Goal: Task Accomplishment & Management: Use online tool/utility

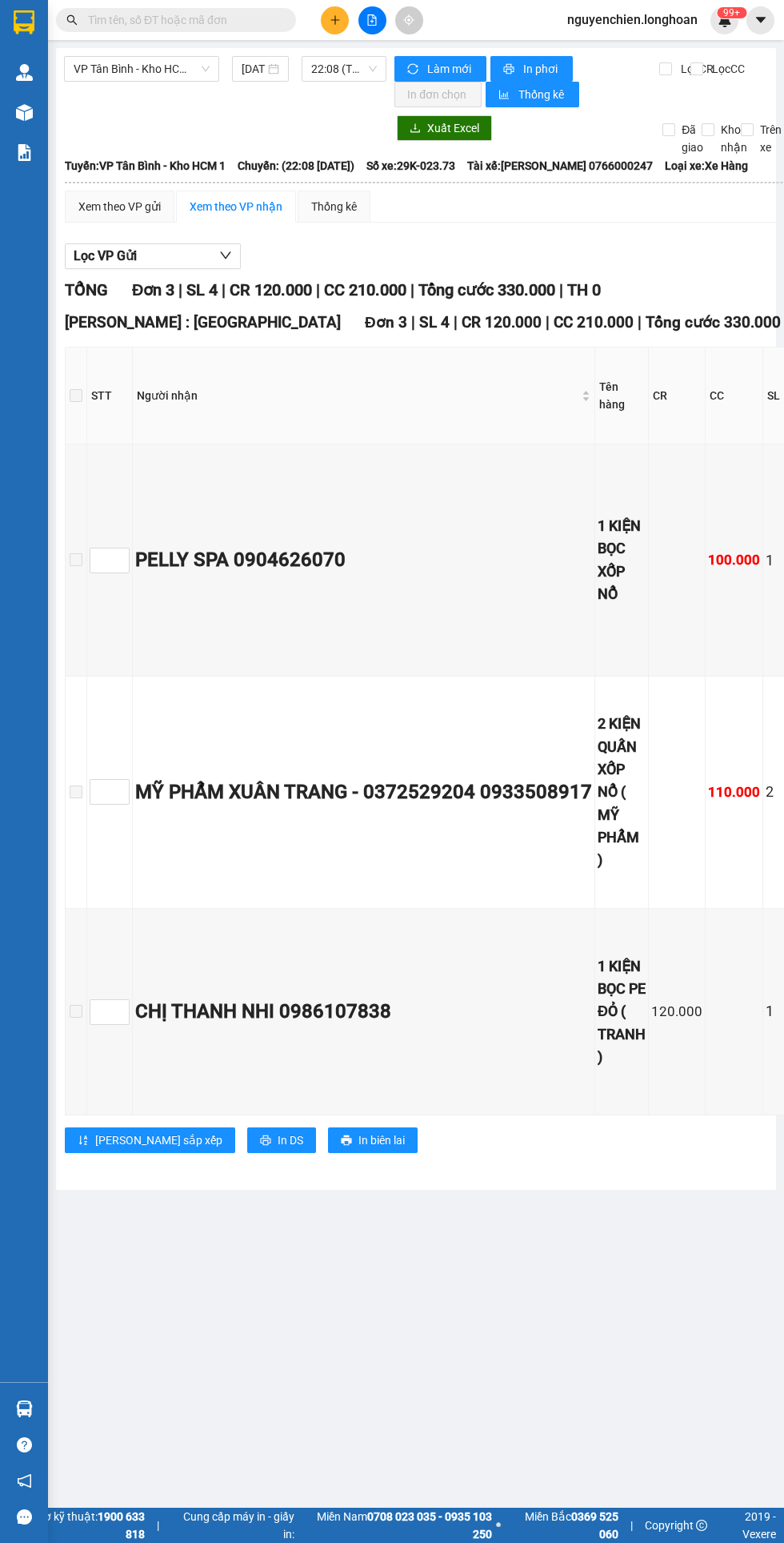
click at [25, 112] on img at bounding box center [24, 112] width 16 height 16
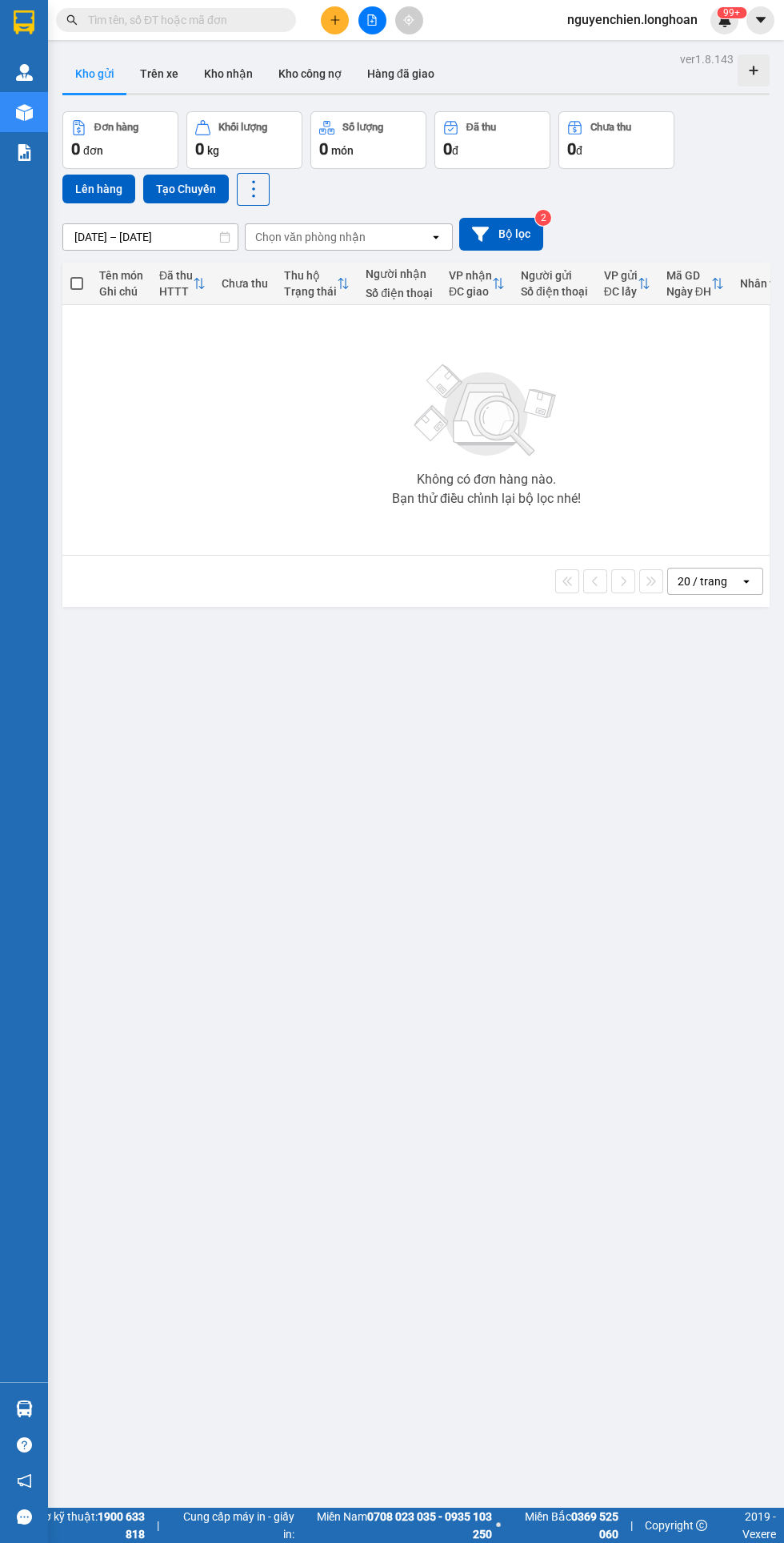
click at [372, 29] on button at bounding box center [373, 20] width 28 height 28
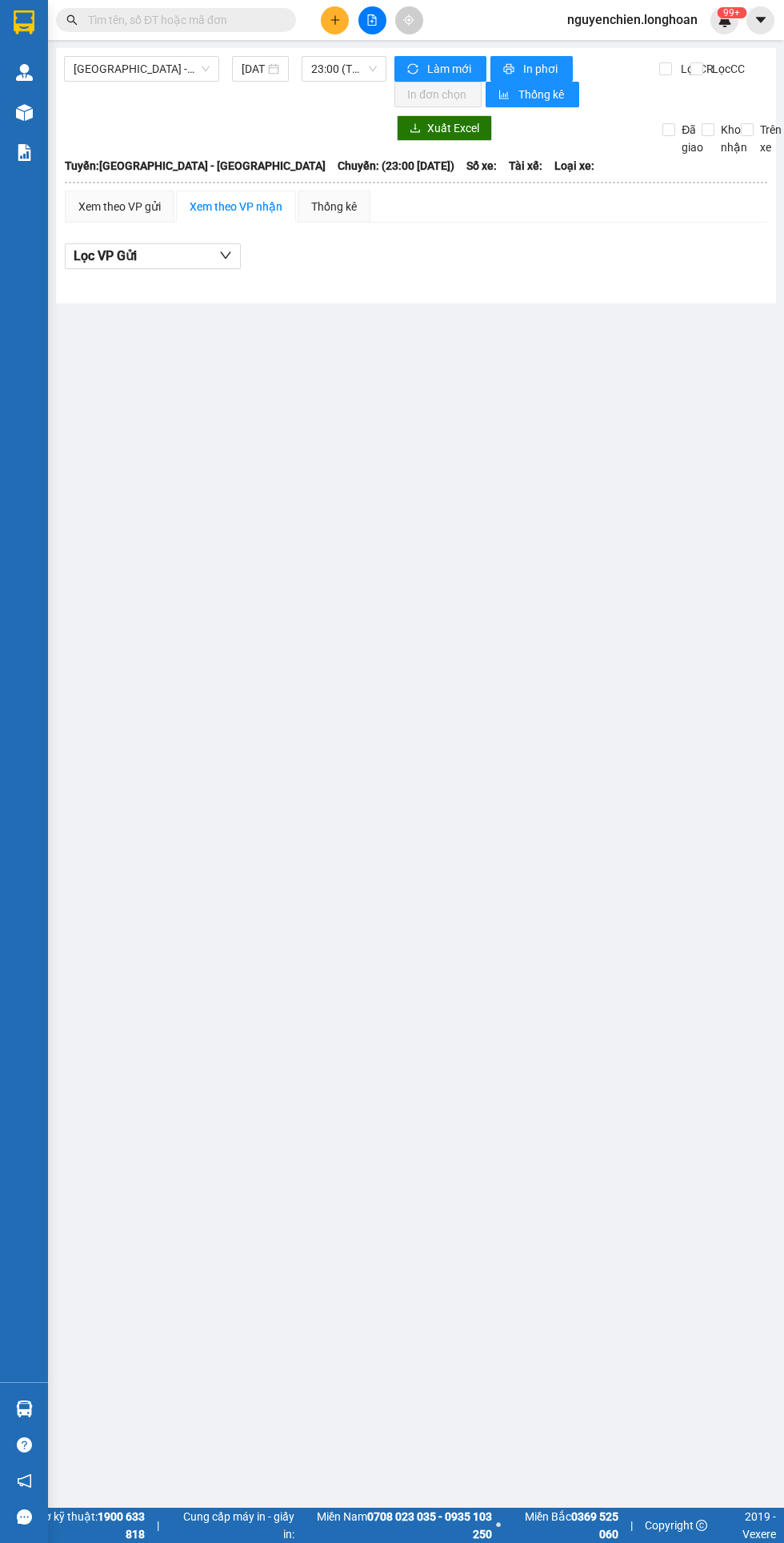
click at [132, 72] on span "[GEOGRAPHIC_DATA] - [GEOGRAPHIC_DATA]" at bounding box center [141, 69] width 136 height 24
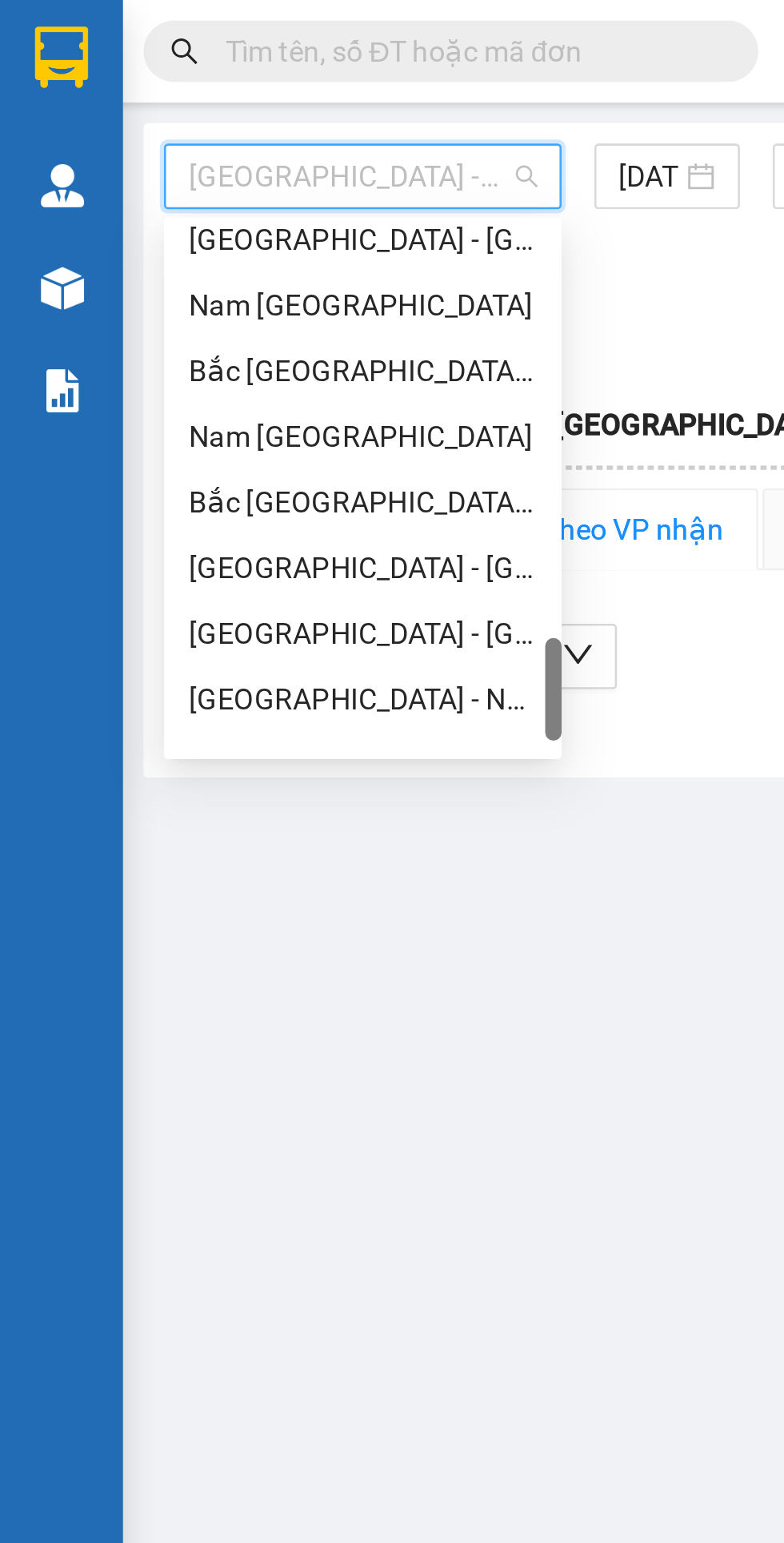
scroll to position [1102, 0]
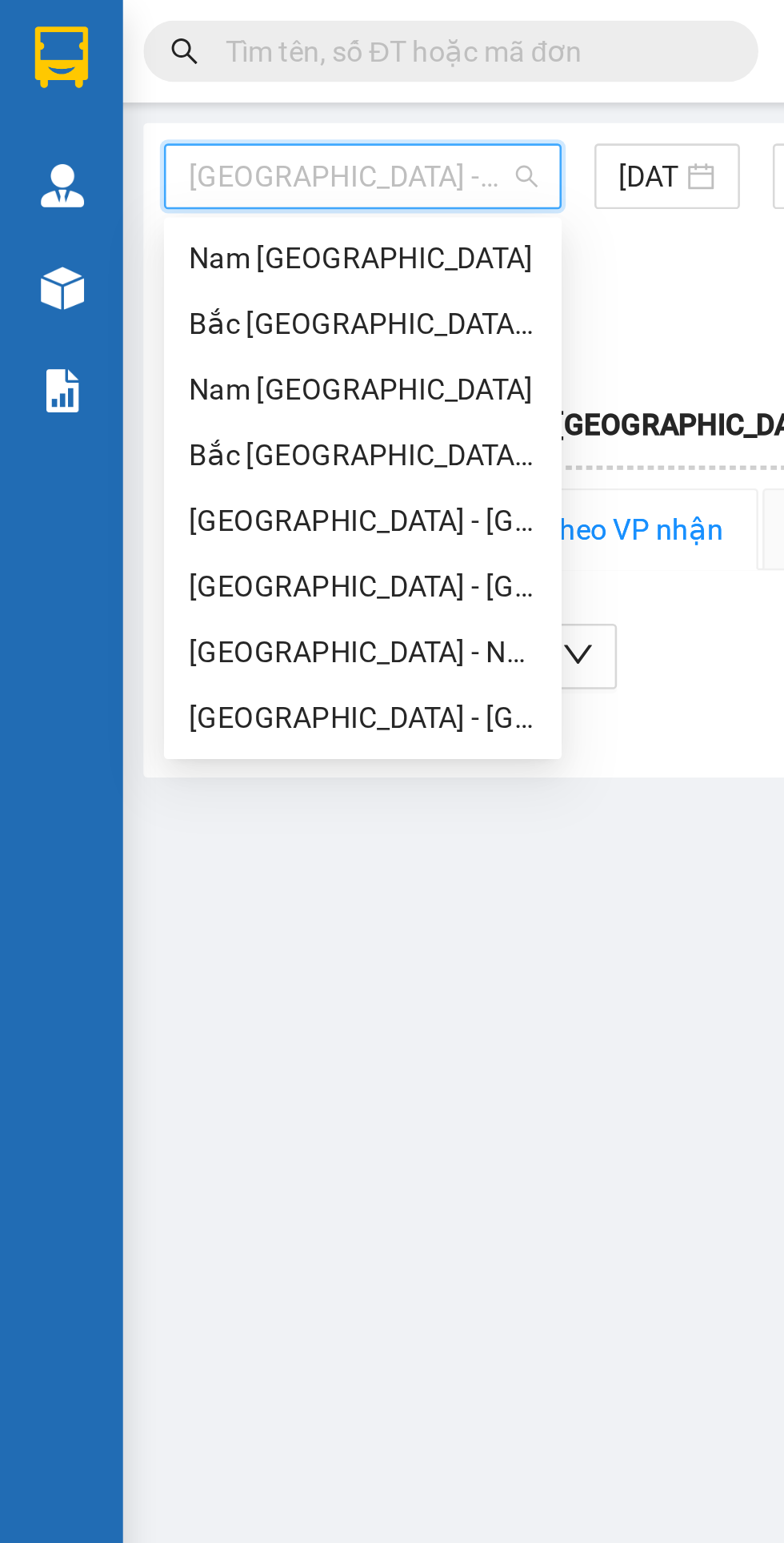
click at [144, 150] on div "Nam [GEOGRAPHIC_DATA]" at bounding box center [141, 152] width 136 height 17
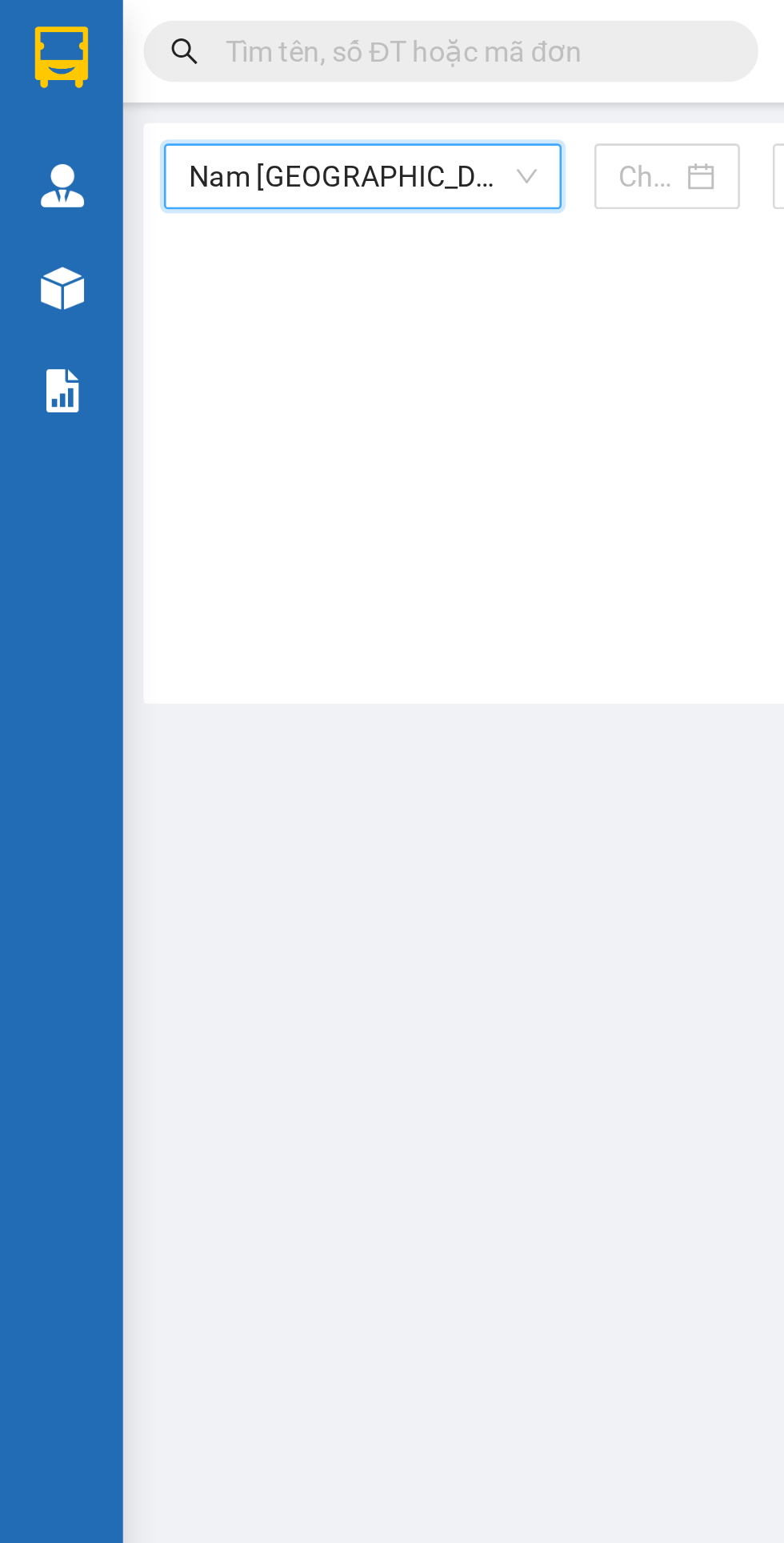
type input "[DATE]"
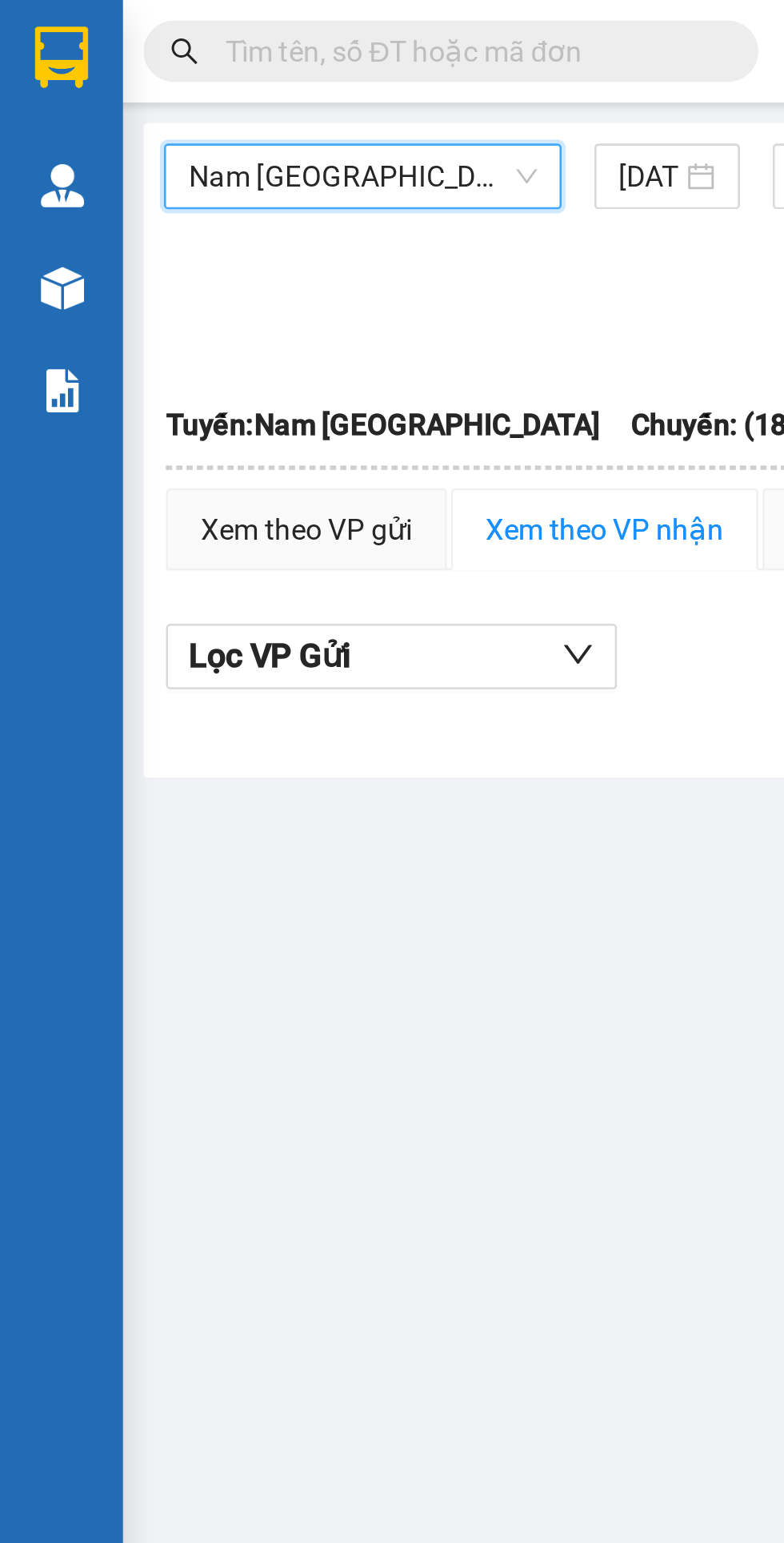
scroll to position [0, 4]
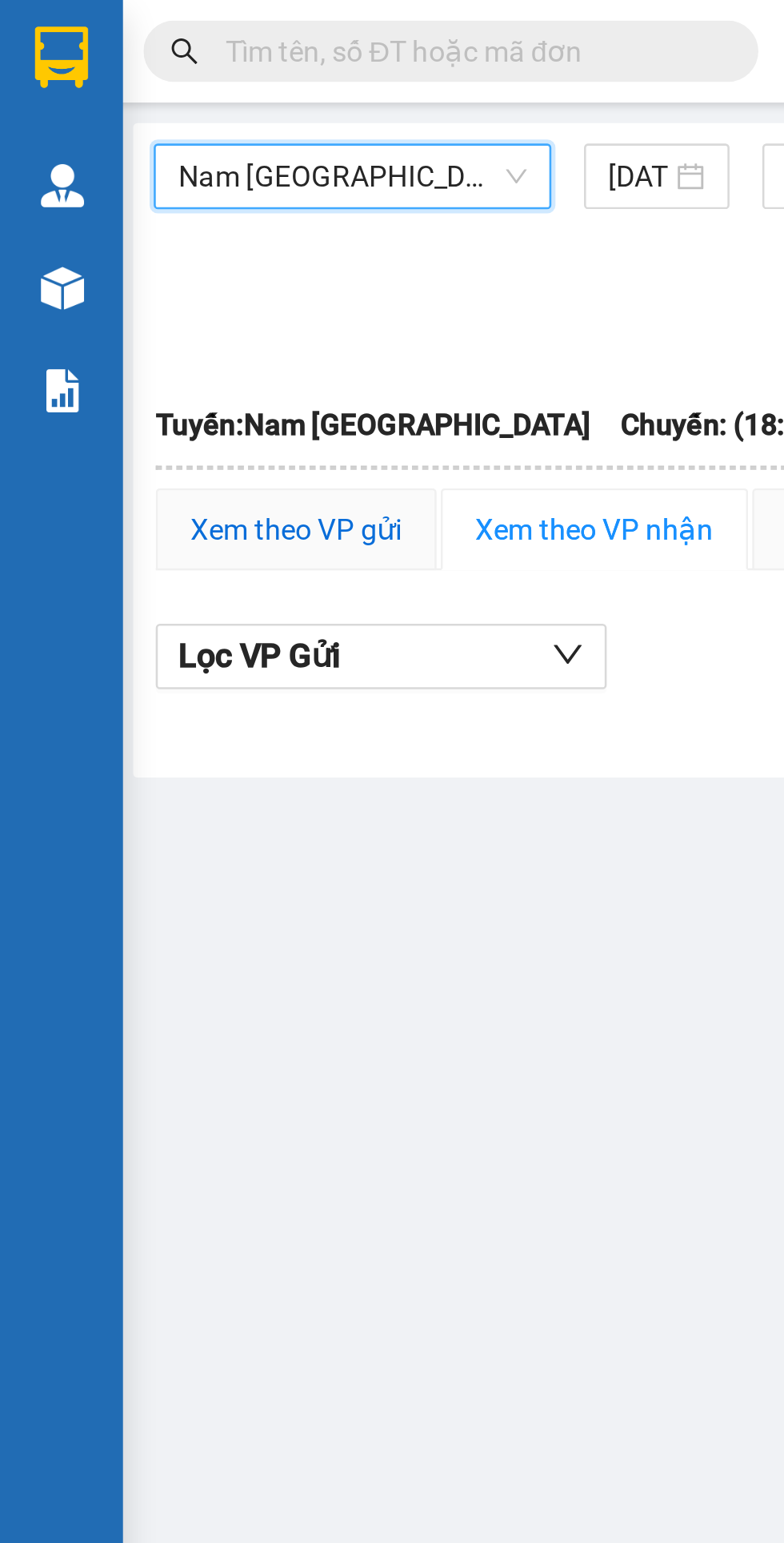
click at [124, 200] on div "Xem theo VP gửi" at bounding box center [115, 207] width 82 height 17
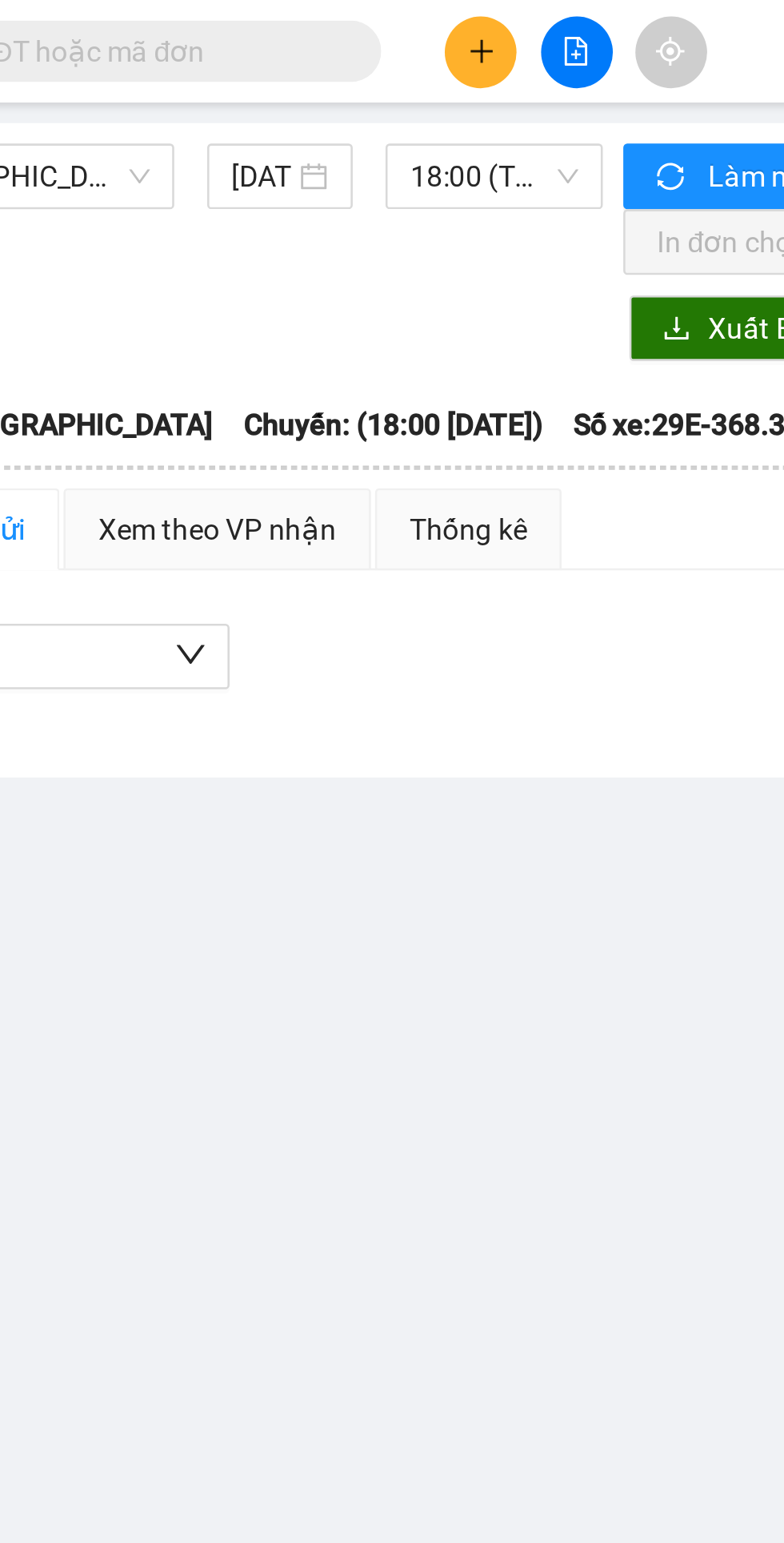
click at [346, 71] on span "18:00 (TC) - 29E-368.35" at bounding box center [340, 69] width 66 height 24
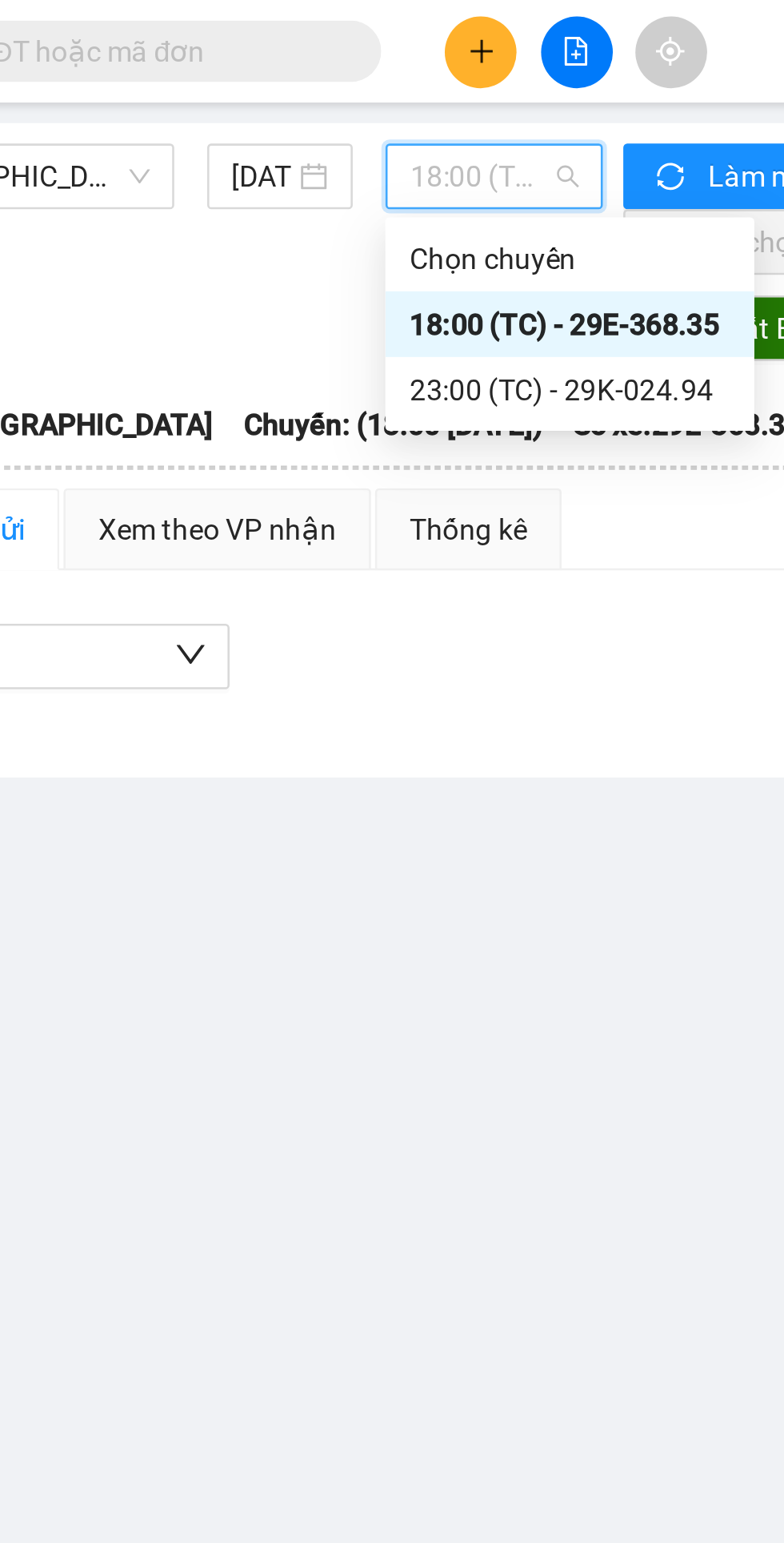
click at [368, 157] on div "23:00 (TC) - 29K-024.94" at bounding box center [369, 152] width 124 height 17
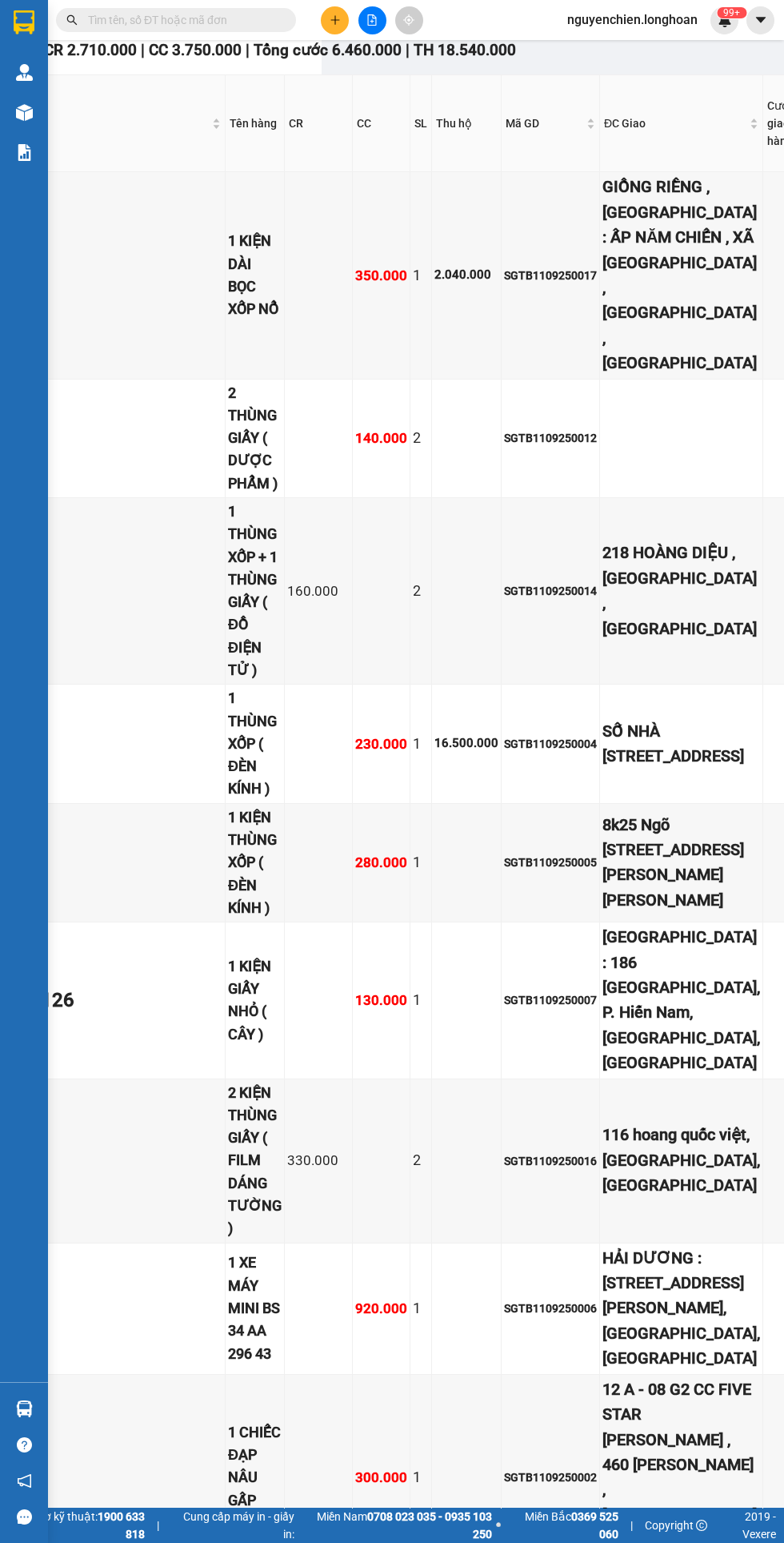
scroll to position [272, 459]
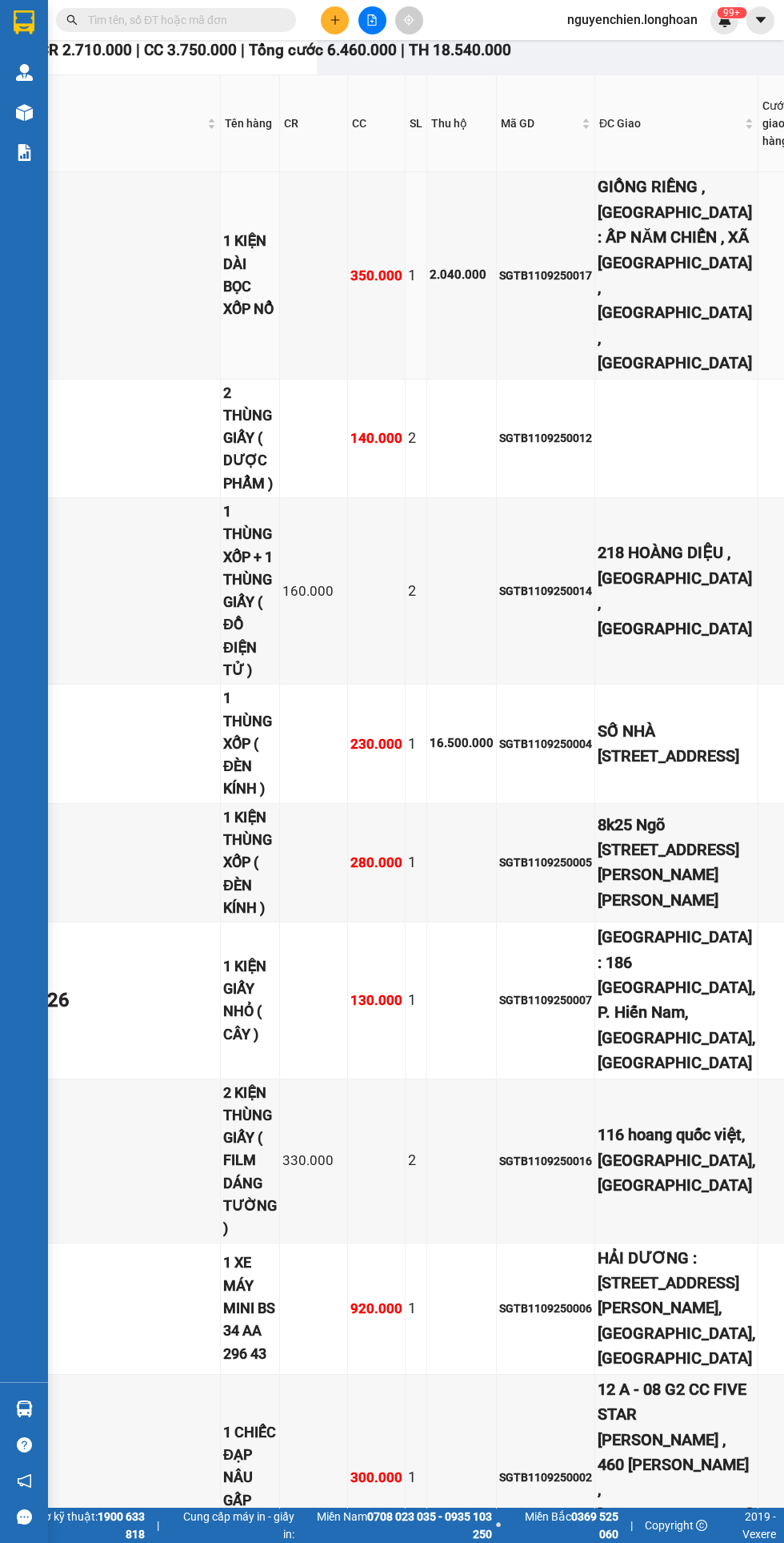
click at [182, 11] on input "text" at bounding box center [182, 20] width 188 height 17
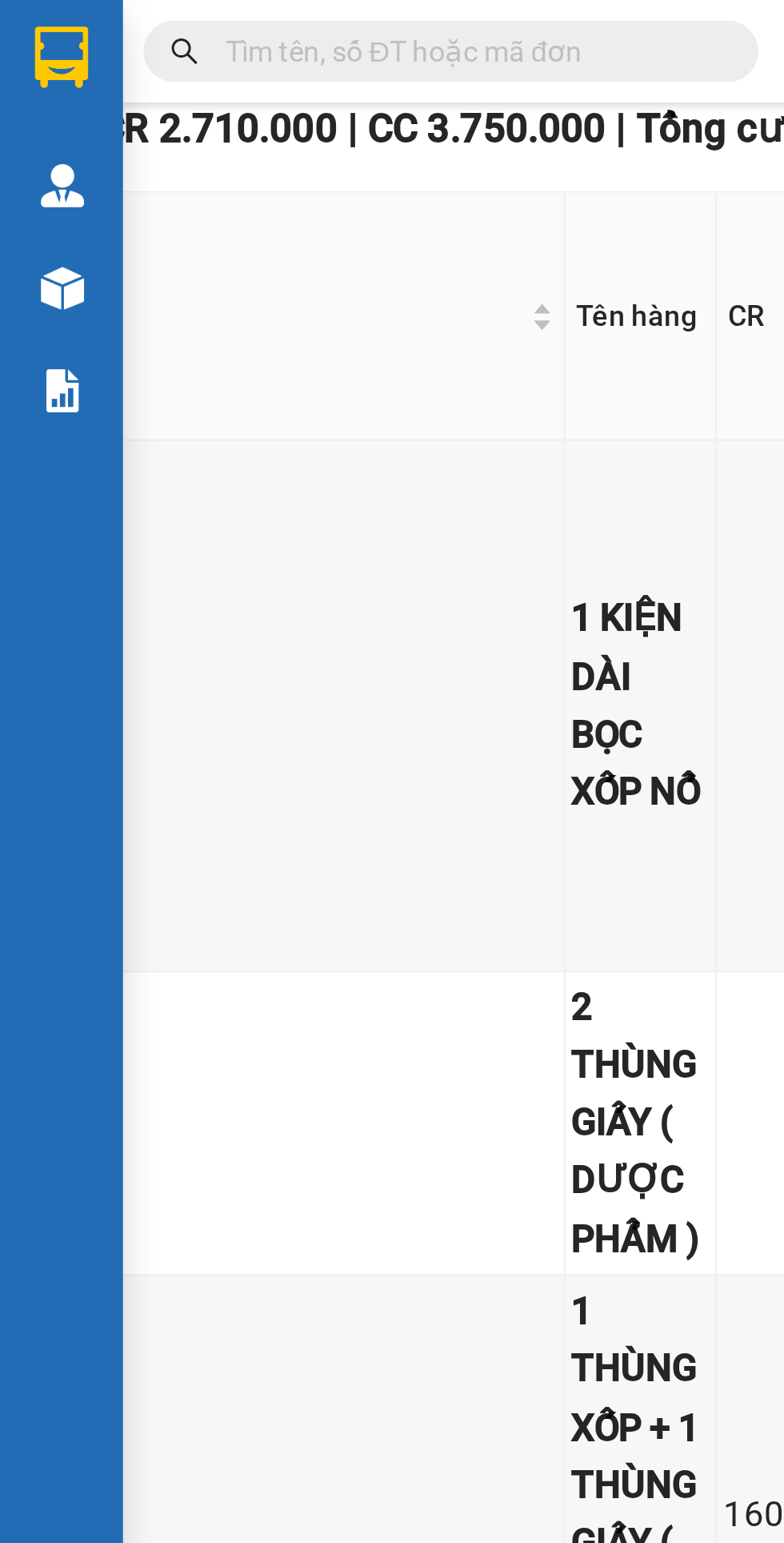
paste input "SGTB1109250017"
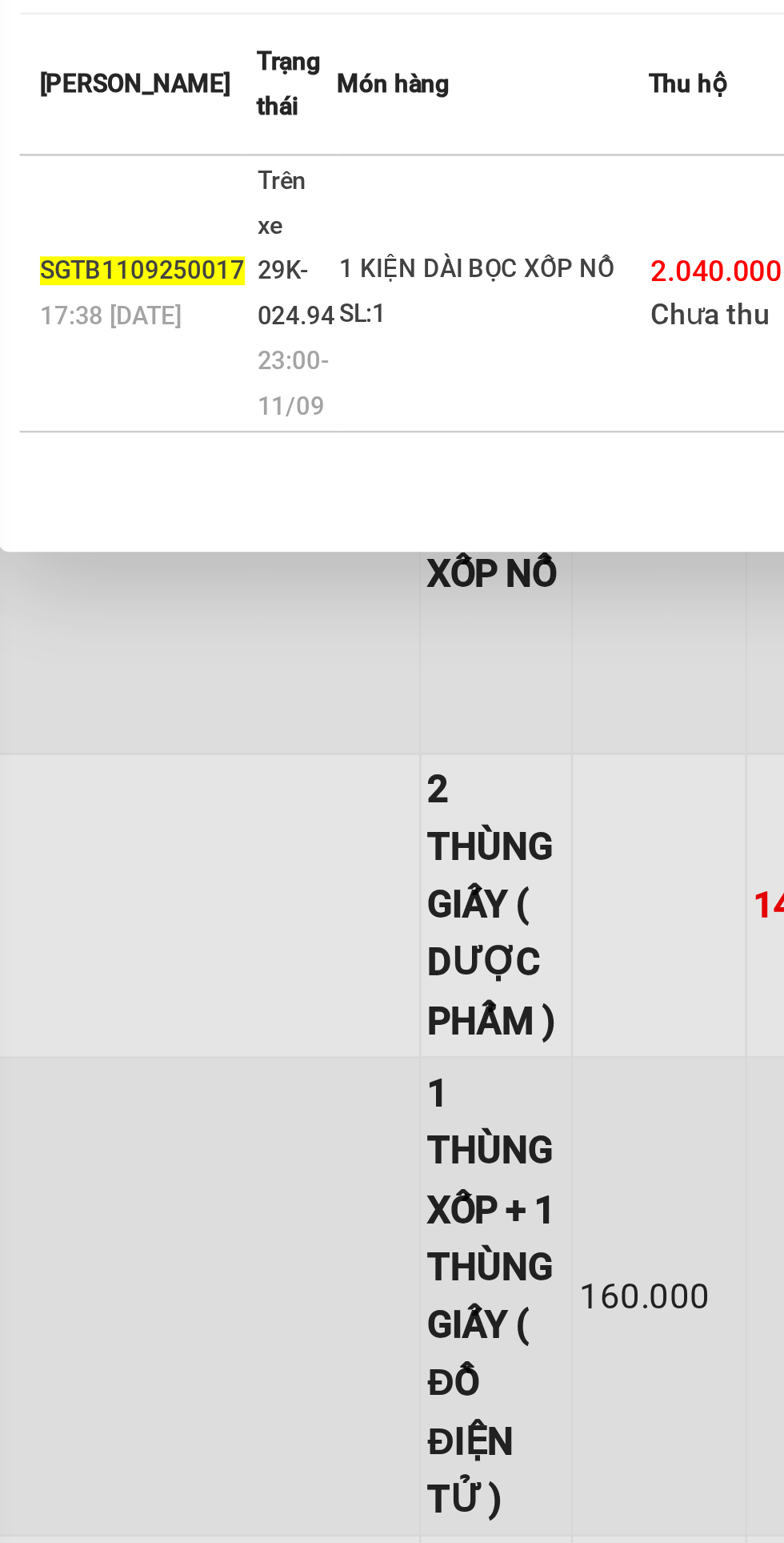
type input "SGTB1109250017"
click at [253, 200] on div "1 KIỆN DÀI BỌC XỐP NỔ" at bounding box center [248, 190] width 120 height 17
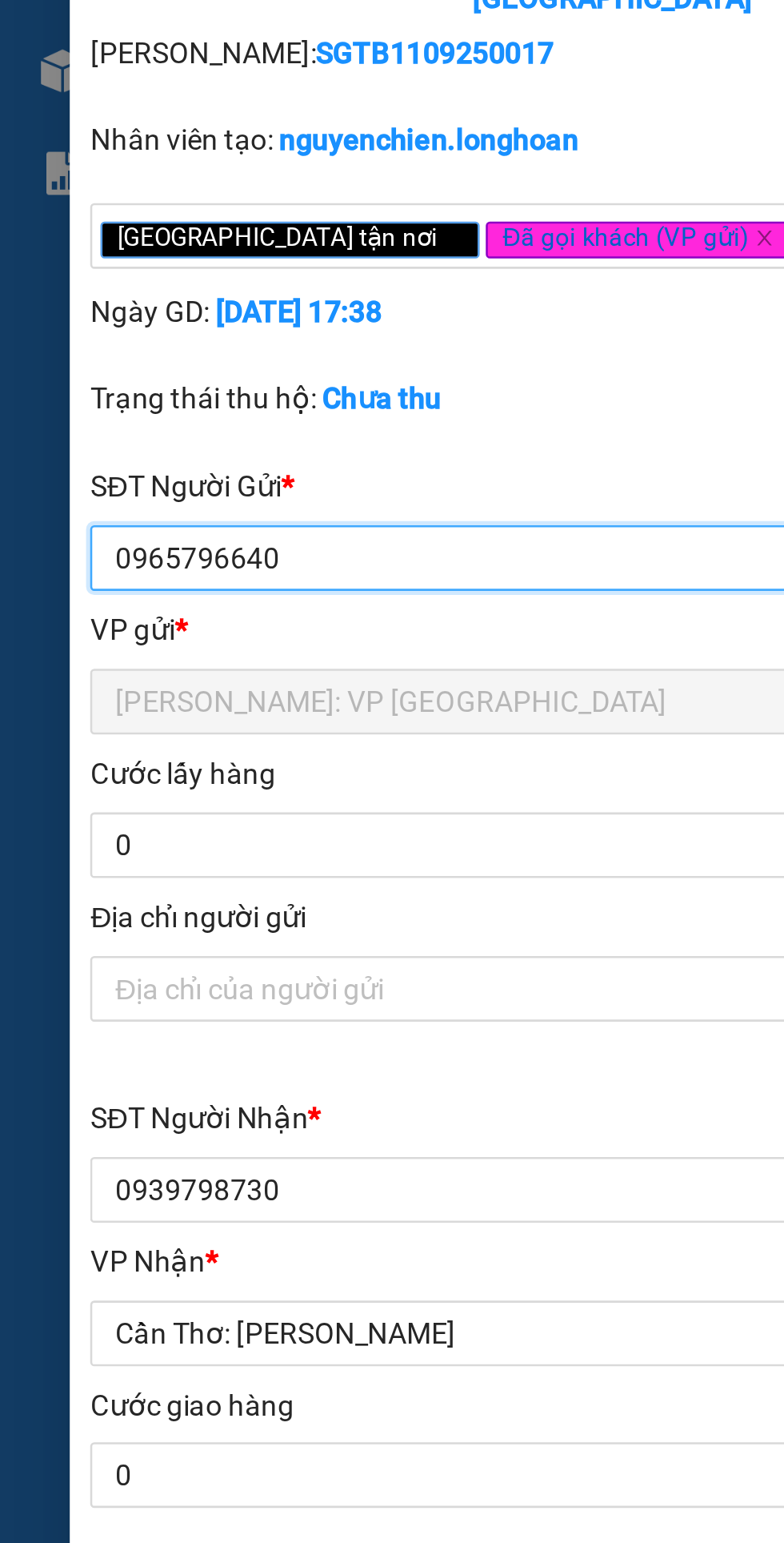
type input "0965796640"
type input "CÔNG TY ANT"
type input "0939798730"
type input "ANH NGHĨA"
checkbox input "true"
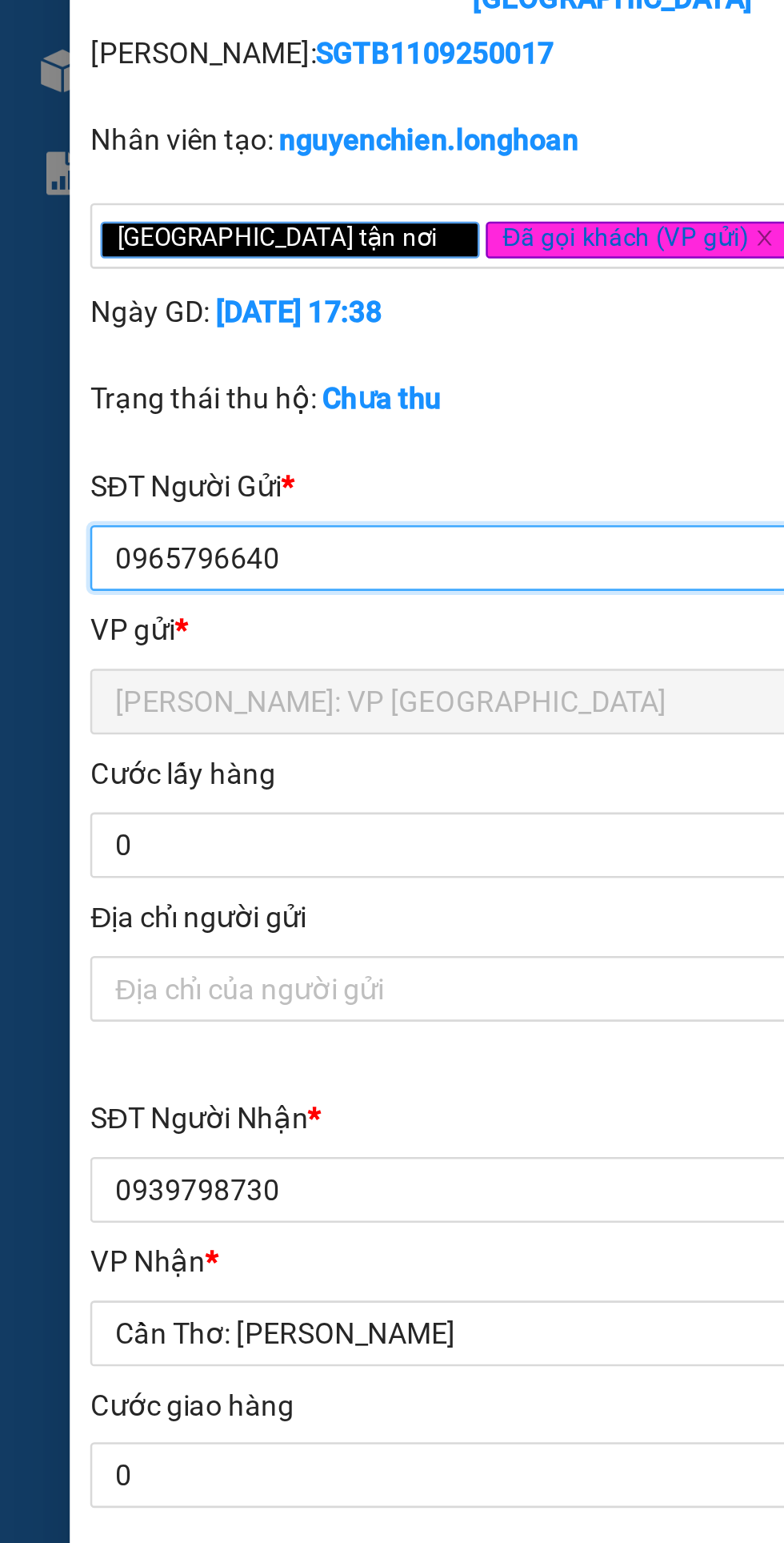
type input "GIỒNG RIỀNG , [GEOGRAPHIC_DATA] : ẤP NĂM CHIẾN , XÃ [GEOGRAPHIC_DATA] , [GEOGRA…"
type input "NHẬN NGUYÊN KIỆN GIAO NGUYÊN KIỆN, HƯ VỠ K ĐỀN"
type input "350.000"
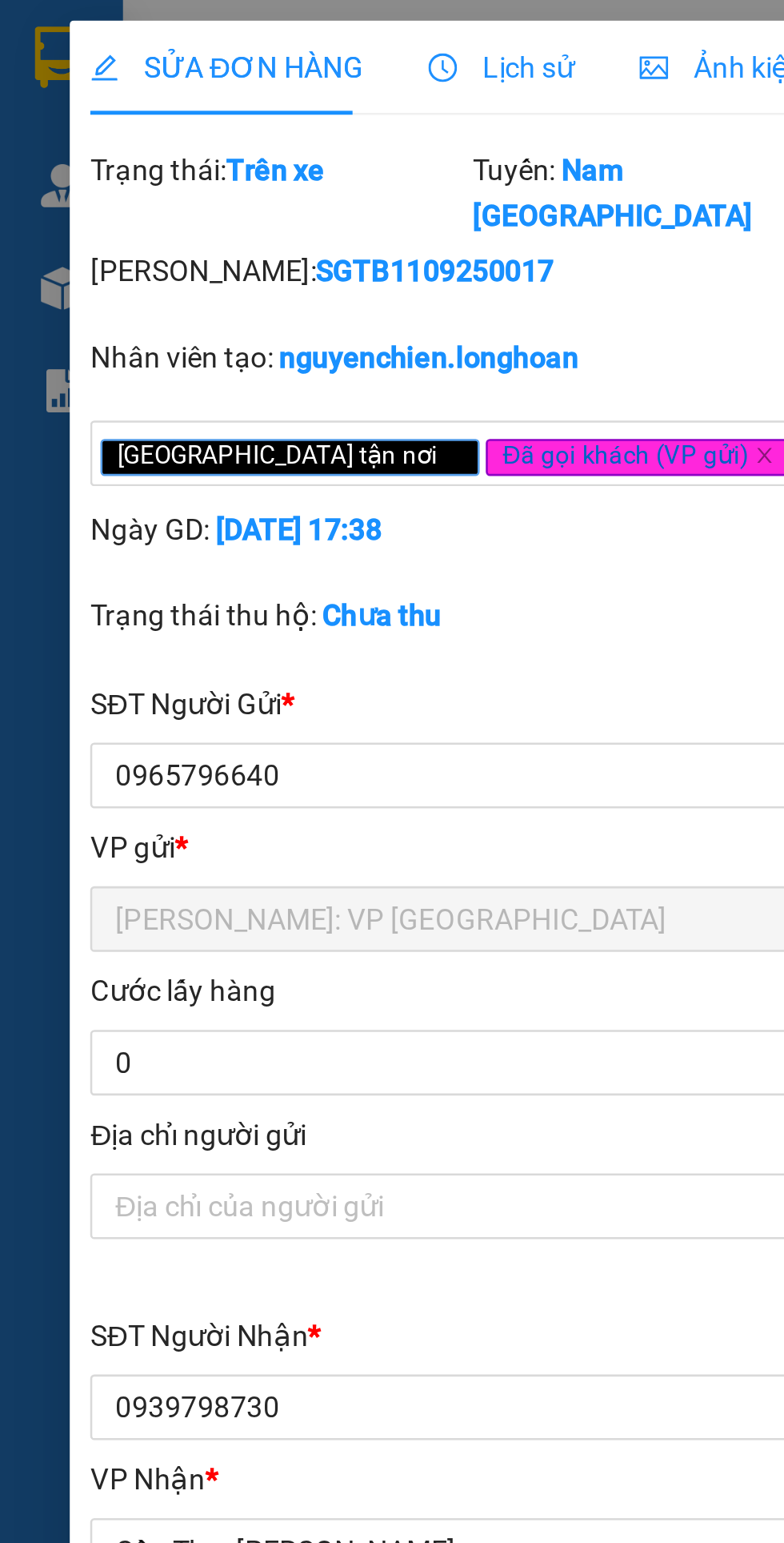
click at [198, 23] on span "Lịch sử" at bounding box center [195, 26] width 57 height 13
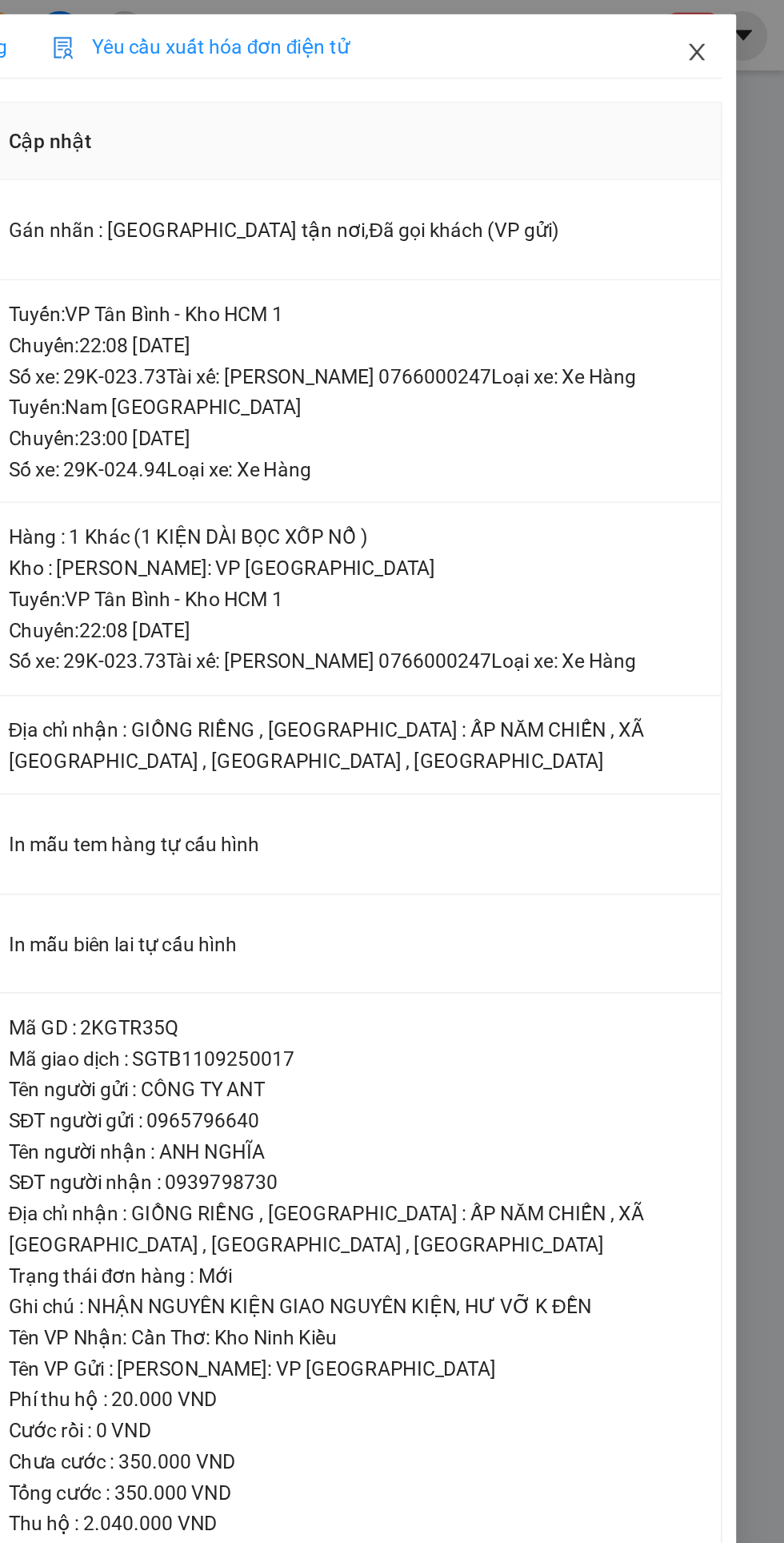
click at [742, 27] on span "Close" at bounding box center [735, 30] width 45 height 45
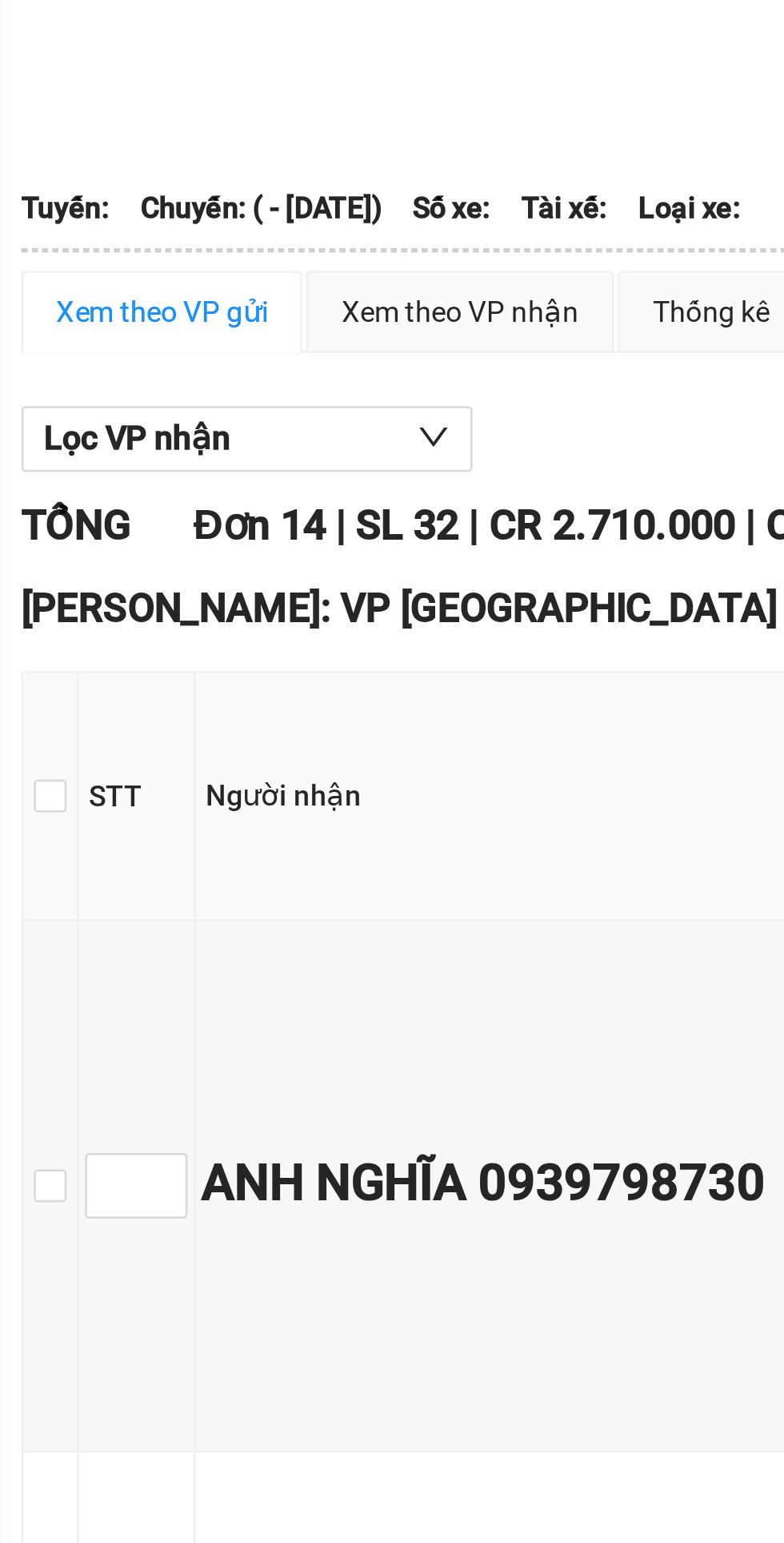
click at [332, 107] on div "Chọn tuyến [DATE] Chọn chuyến Làm mới In phơi In đơn chọn Thống kê Lọc CR Lọc C…" at bounding box center [416, 1467] width 720 height 2837
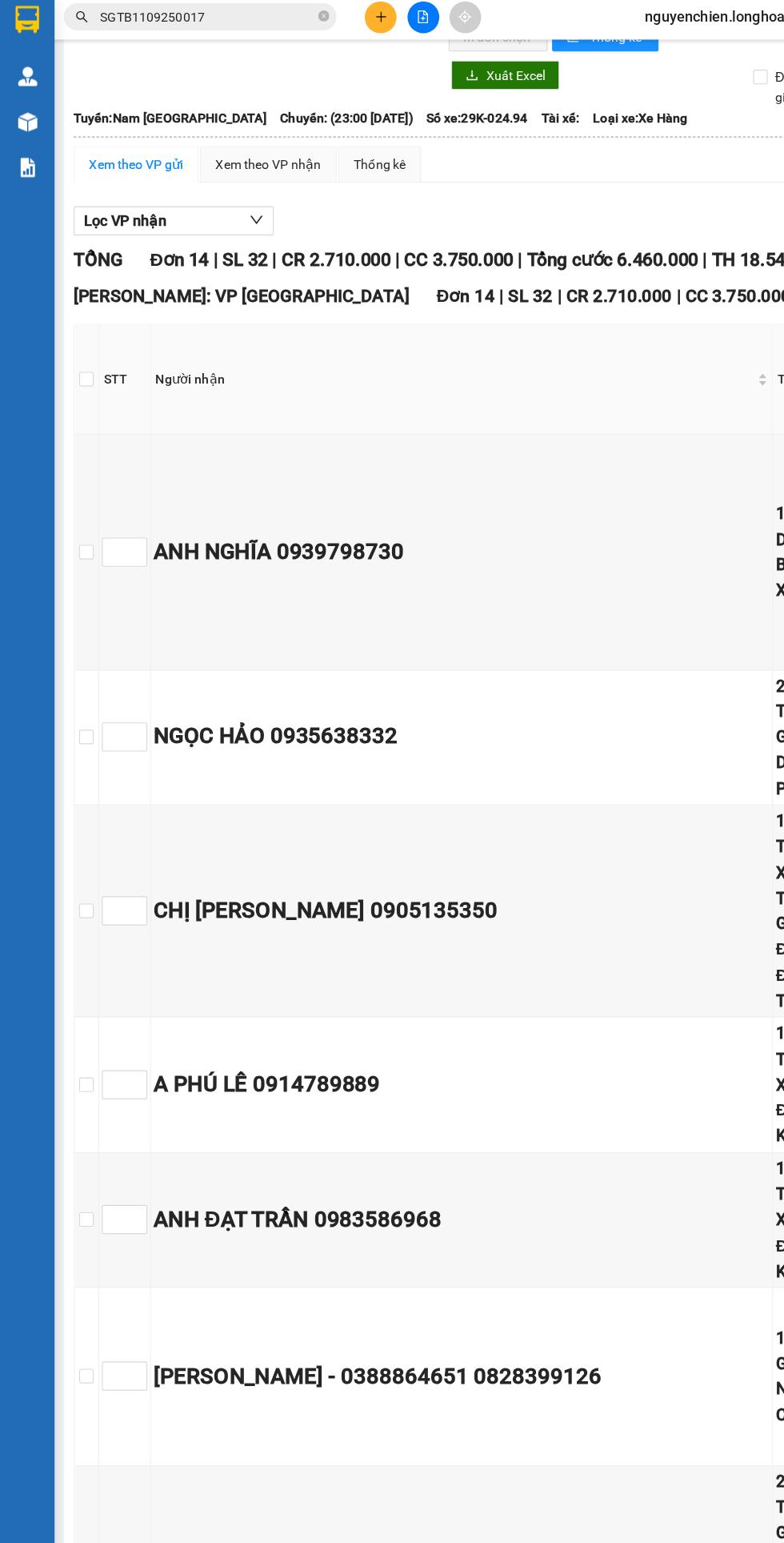
scroll to position [56, 0]
click at [260, 142] on div "Xem theo VP nhận" at bounding box center [235, 150] width 92 height 17
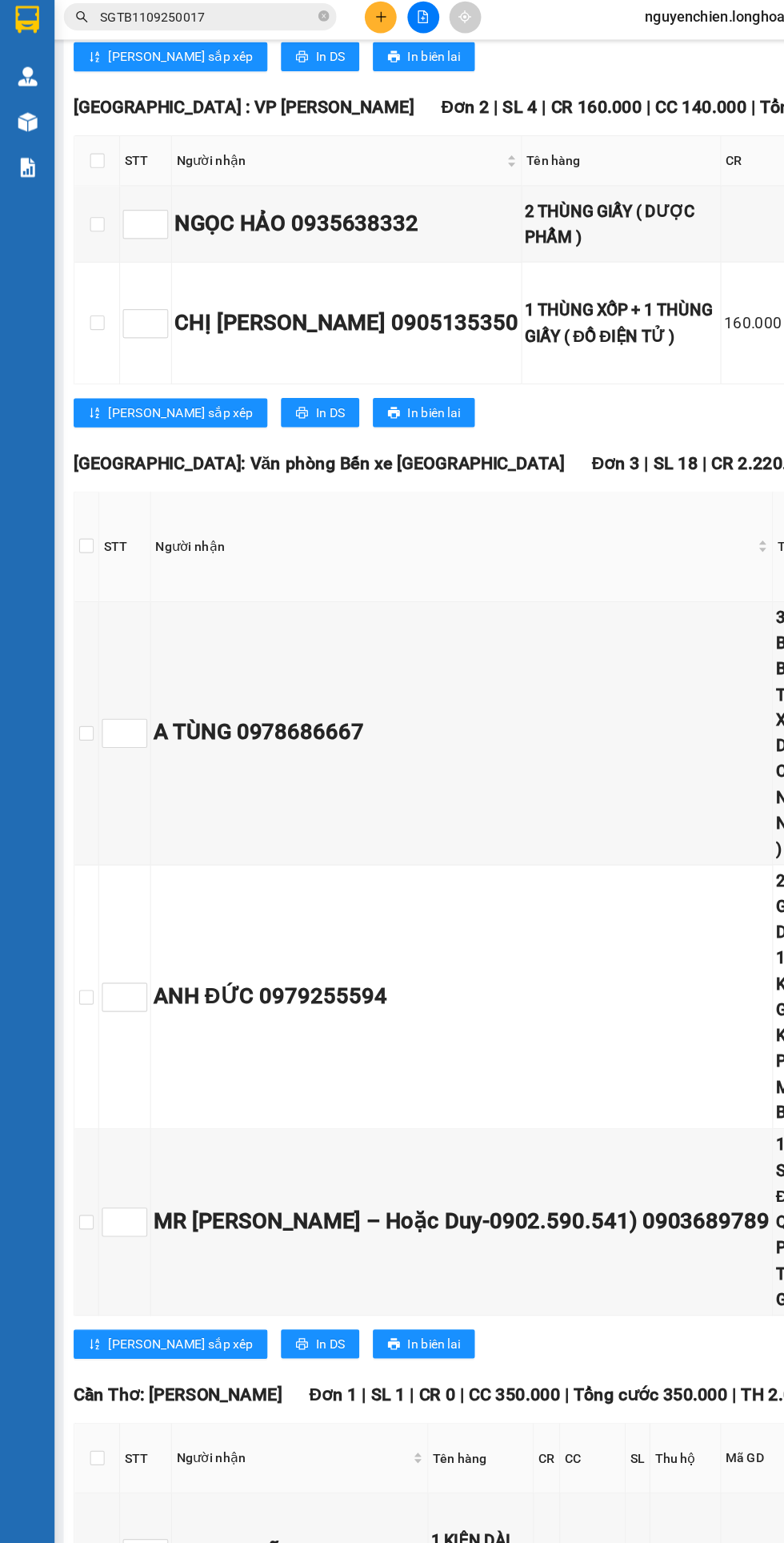
scroll to position [2145, 0]
